Goal: Task Accomplishment & Management: Use online tool/utility

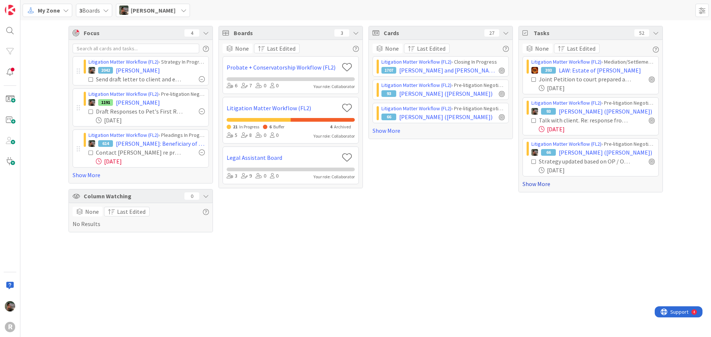
click at [538, 187] on link "Show More" at bounding box center [591, 184] width 136 height 9
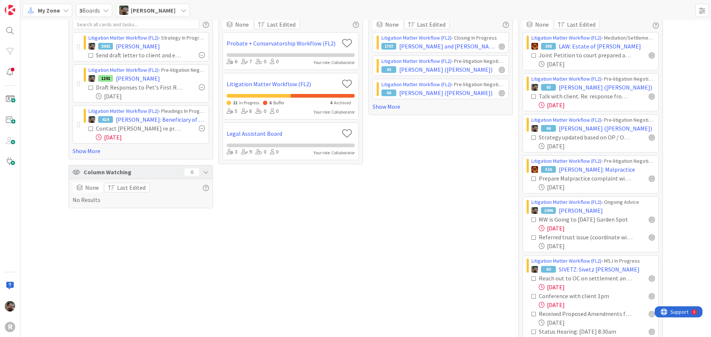
scroll to position [37, 0]
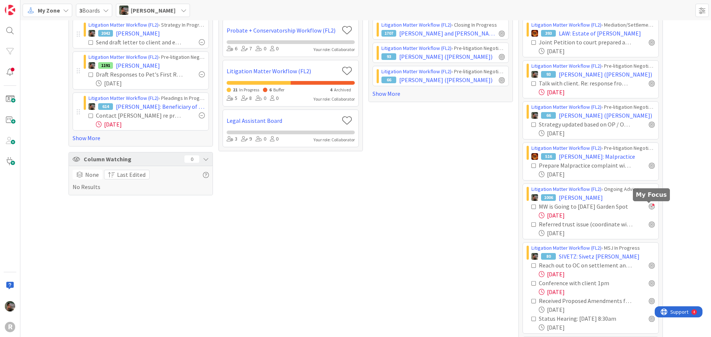
click at [649, 206] on div at bounding box center [652, 207] width 6 height 6
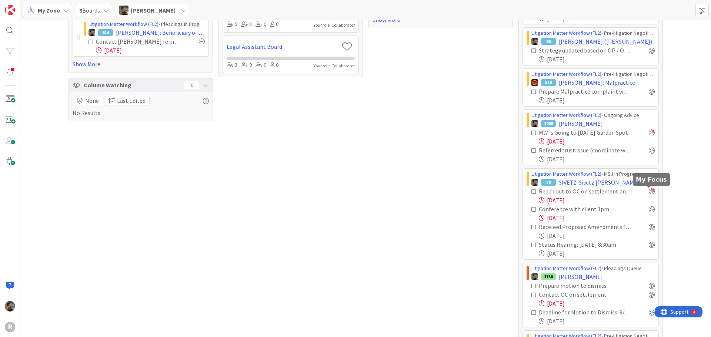
click at [649, 190] on div at bounding box center [652, 191] width 6 height 6
click at [650, 212] on div at bounding box center [652, 209] width 6 height 6
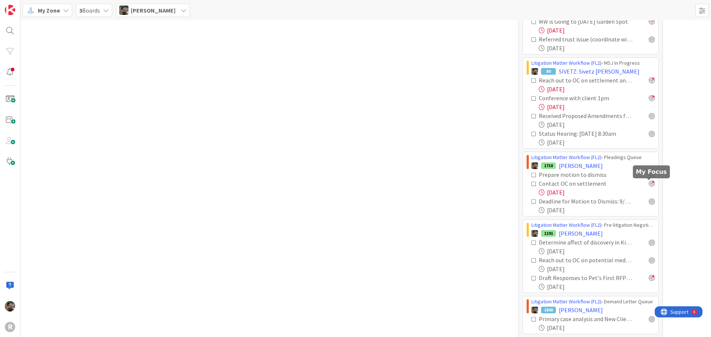
click at [649, 185] on div at bounding box center [652, 184] width 6 height 6
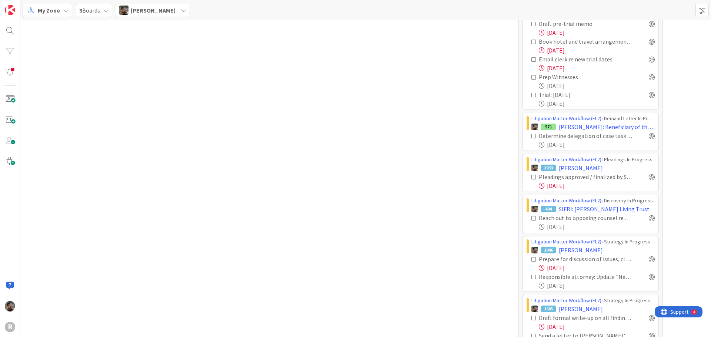
scroll to position [926, 0]
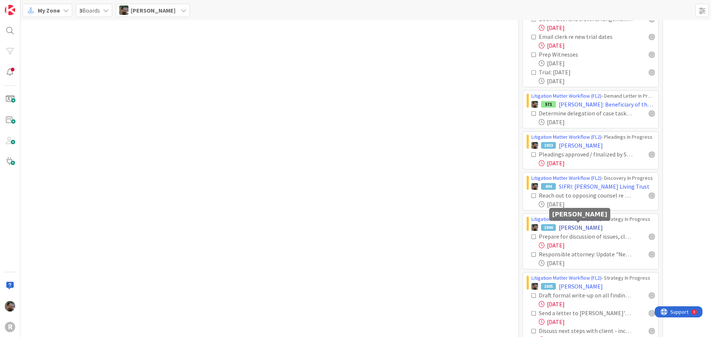
click at [571, 226] on span "[PERSON_NAME]" at bounding box center [581, 227] width 44 height 9
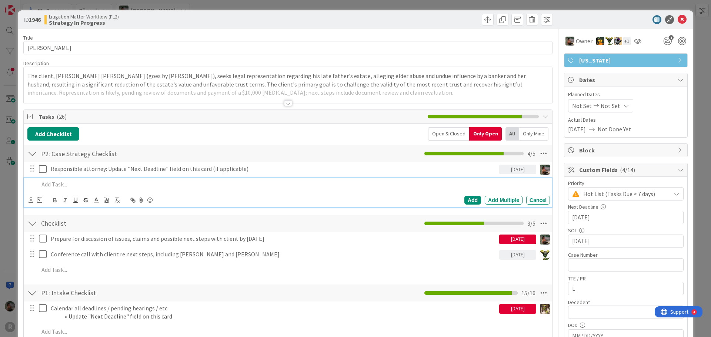
click at [62, 186] on p at bounding box center [293, 184] width 508 height 9
click at [467, 200] on div "Add" at bounding box center [472, 200] width 17 height 9
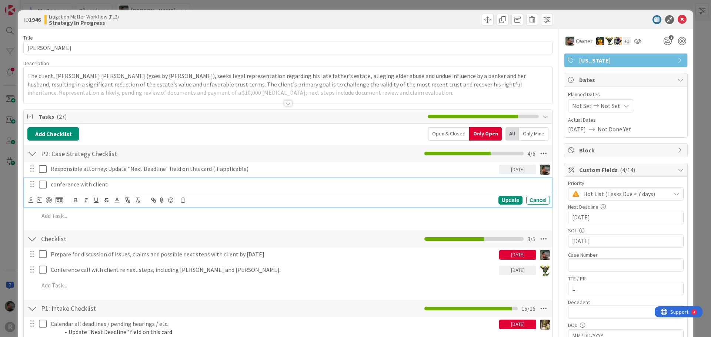
click at [121, 184] on p "conference with client" at bounding box center [299, 184] width 496 height 9
click at [29, 199] on icon at bounding box center [31, 200] width 5 height 6
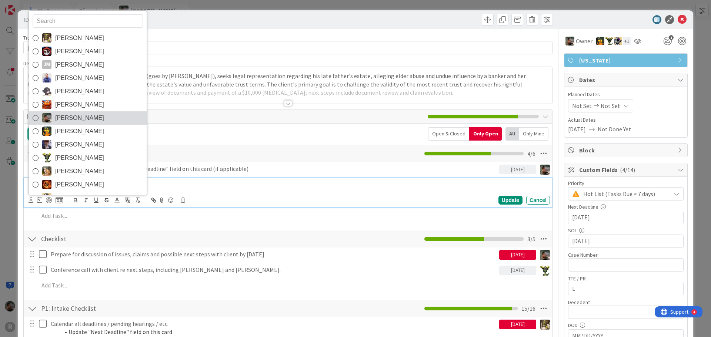
click at [74, 118] on span "[PERSON_NAME]" at bounding box center [79, 118] width 49 height 11
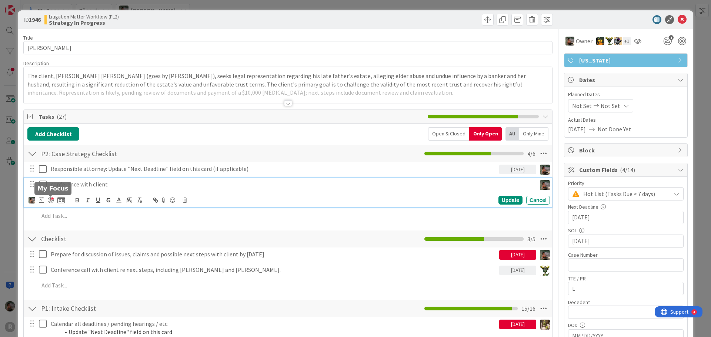
click at [51, 199] on div at bounding box center [51, 200] width 6 height 6
click at [499, 200] on div "Update" at bounding box center [510, 200] width 24 height 9
click at [307, 181] on p "conference with client" at bounding box center [286, 184] width 470 height 9
click at [29, 199] on icon at bounding box center [31, 201] width 5 height 6
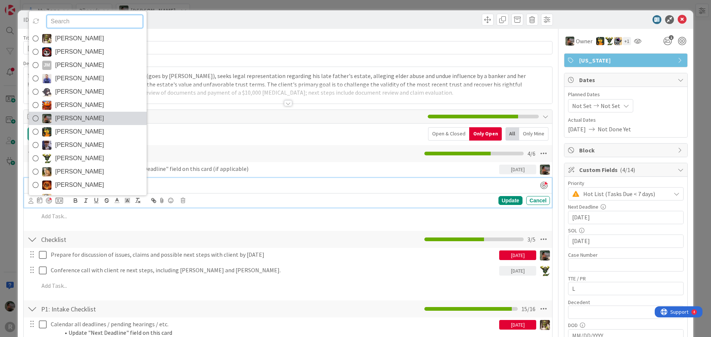
click at [70, 120] on span "[PERSON_NAME]" at bounding box center [79, 118] width 49 height 11
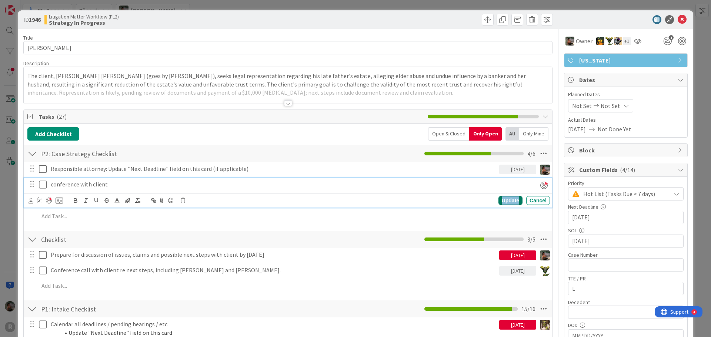
click at [507, 203] on div "Update" at bounding box center [510, 200] width 24 height 9
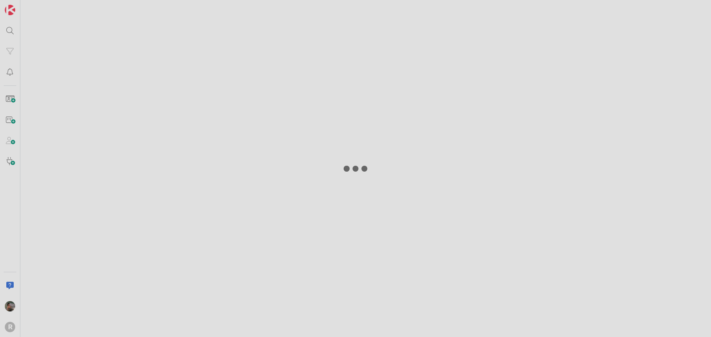
click at [677, 21] on div at bounding box center [355, 168] width 711 height 337
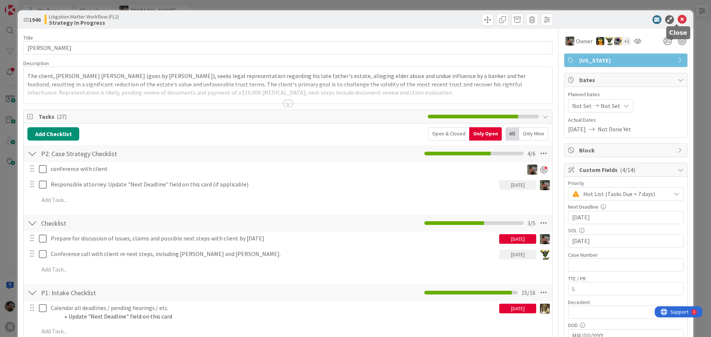
click at [678, 20] on icon at bounding box center [682, 19] width 9 height 9
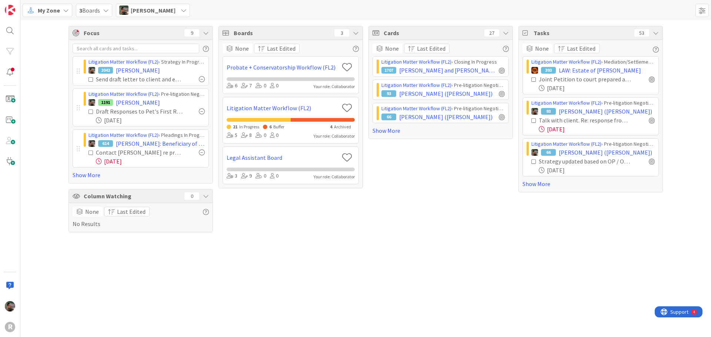
click at [541, 188] on div "None Last Edited Litigation Matter Workflow (FL2) › Mediation/Settlement in Pro…" at bounding box center [591, 116] width 144 height 152
click at [543, 188] on link "Show More" at bounding box center [591, 184] width 136 height 9
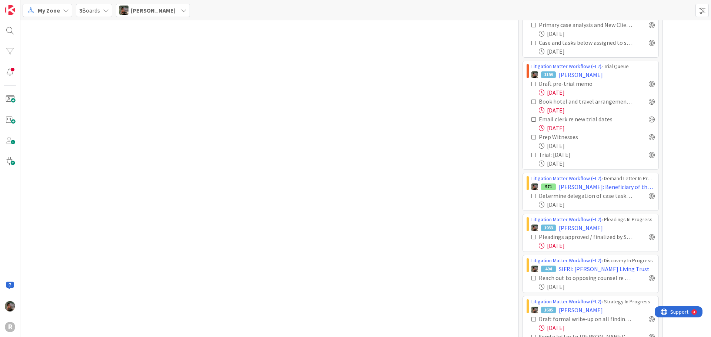
scroll to position [852, 0]
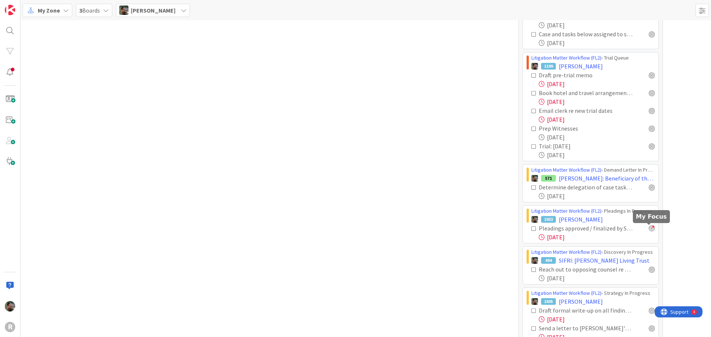
click at [649, 230] on div at bounding box center [652, 229] width 6 height 6
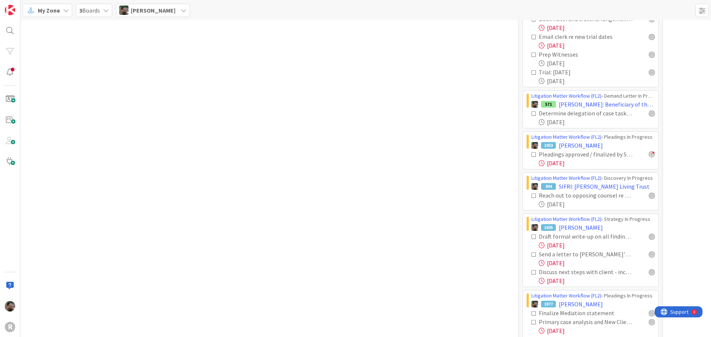
scroll to position [963, 0]
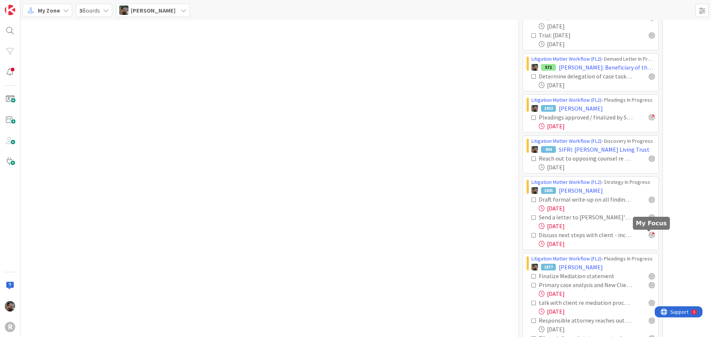
click at [650, 236] on div at bounding box center [652, 235] width 6 height 6
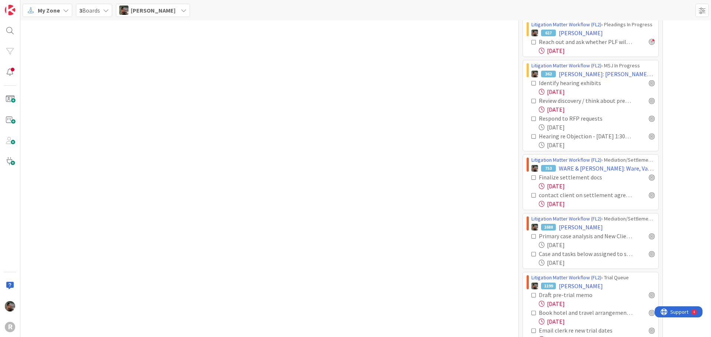
scroll to position [0, 0]
